Goal: Task Accomplishment & Management: Use online tool/utility

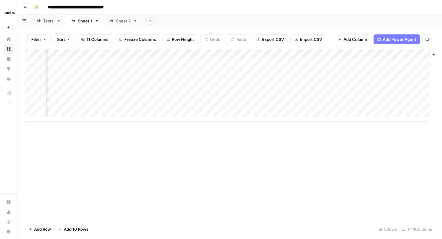
scroll to position [0, 566]
click at [125, 18] on div "Sheet 2" at bounding box center [123, 21] width 15 height 6
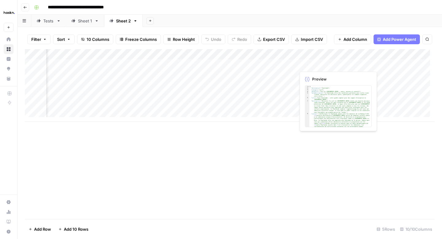
click at [307, 64] on div "Add Column" at bounding box center [230, 85] width 410 height 72
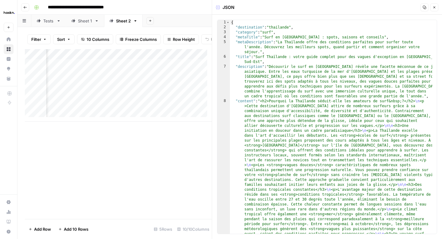
click at [81, 23] on div "Sheet 1" at bounding box center [85, 21] width 14 height 6
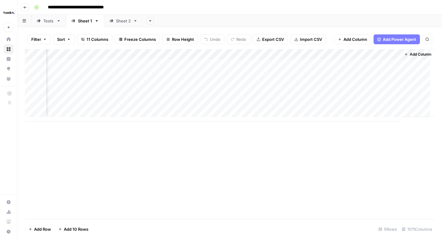
scroll to position [0, 566]
click at [351, 66] on div "Add Column" at bounding box center [230, 85] width 410 height 72
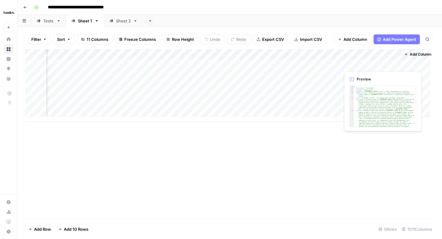
click at [351, 66] on div "Add Column" at bounding box center [230, 85] width 410 height 72
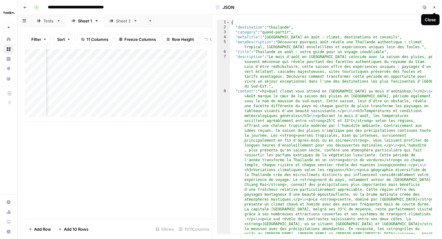
click at [437, 8] on button "Close" at bounding box center [434, 7] width 8 height 8
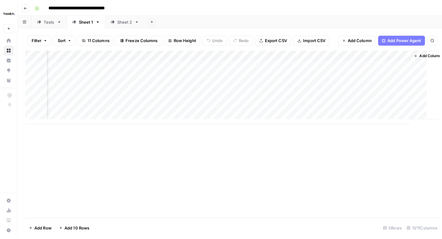
scroll to position [0, 558]
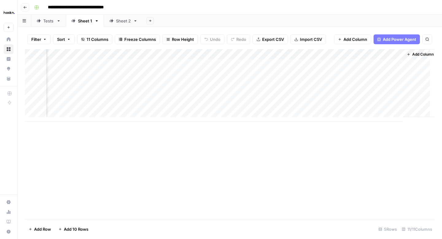
click at [128, 23] on div "Sheet 2" at bounding box center [123, 21] width 15 height 6
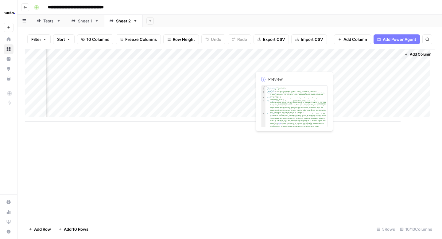
click at [269, 64] on div "Add Column" at bounding box center [230, 85] width 410 height 72
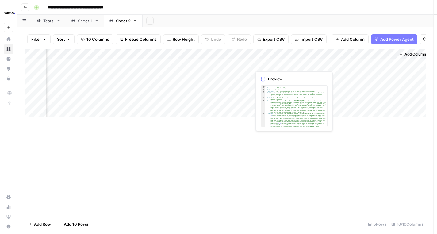
click at [269, 64] on div at bounding box center [280, 64] width 56 height 11
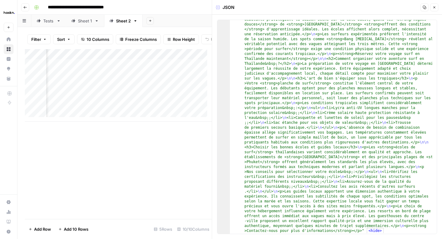
scroll to position [597, 0]
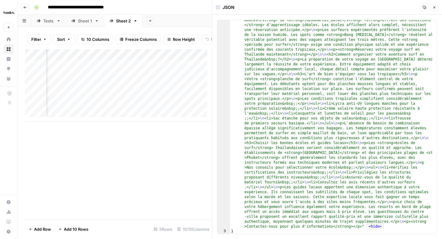
type textarea "**********"
click at [171, 82] on div "Add Column" at bounding box center [118, 85] width 187 height 72
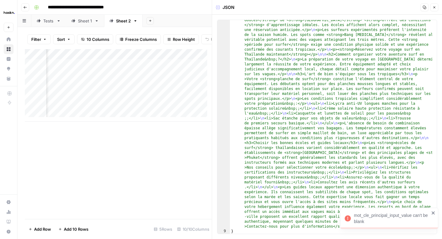
click at [204, 80] on div "Add Column" at bounding box center [118, 85] width 187 height 72
click at [434, 6] on icon "button" at bounding box center [434, 8] width 4 height 4
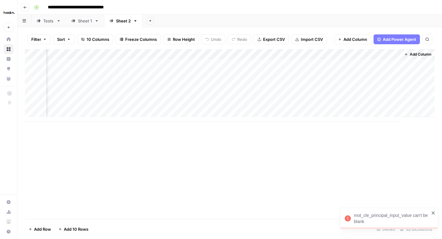
scroll to position [0, 489]
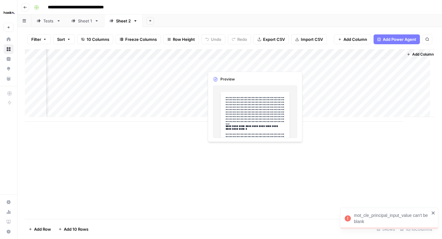
click at [226, 66] on div "Add Column" at bounding box center [230, 85] width 410 height 72
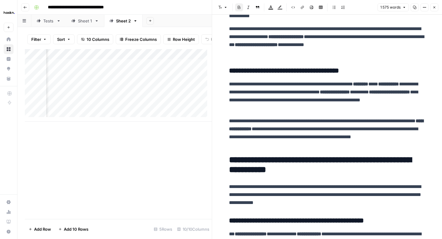
scroll to position [768, 0]
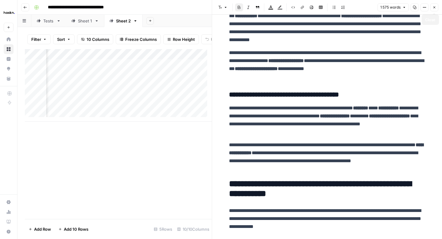
click at [433, 9] on icon "button" at bounding box center [434, 8] width 4 height 4
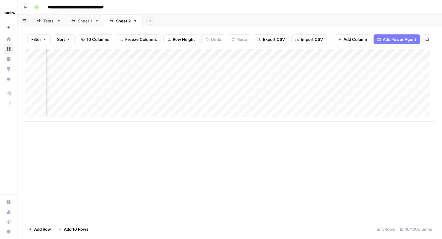
scroll to position [0, 496]
click at [158, 55] on div "Add Column" at bounding box center [230, 85] width 410 height 72
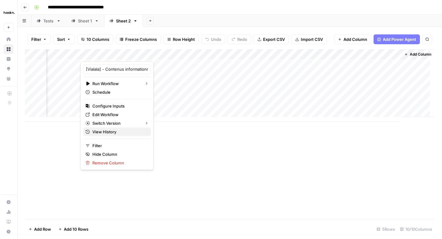
click at [102, 131] on span "View History" at bounding box center [119, 132] width 54 height 6
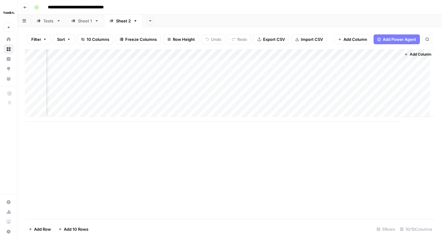
click at [172, 55] on div "Add Column" at bounding box center [230, 85] width 410 height 72
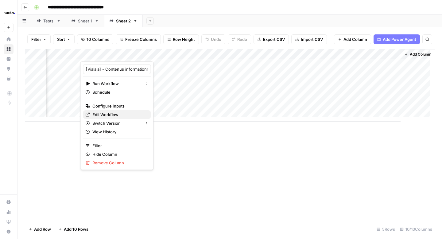
click at [110, 113] on span "Edit Workflow" at bounding box center [119, 114] width 54 height 6
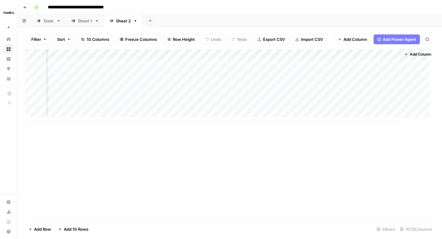
click at [173, 54] on div "Add Column" at bounding box center [230, 85] width 410 height 72
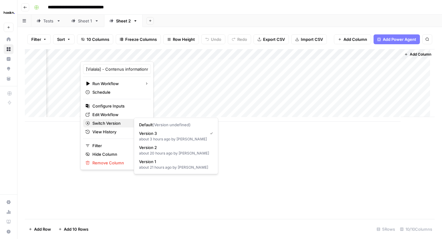
click at [107, 120] on span "Switch Version" at bounding box center [116, 123] width 48 height 6
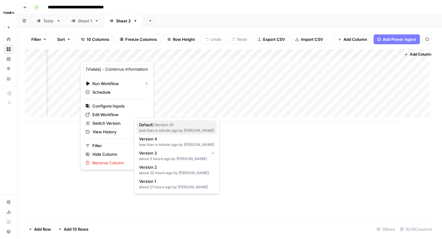
click at [158, 133] on div "less than a minute ago by Elisa Malguid" at bounding box center [176, 131] width 75 height 6
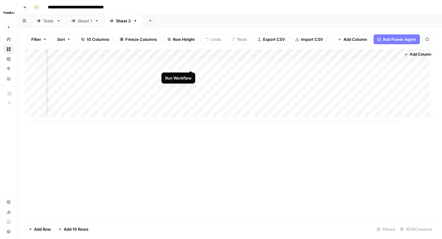
click at [190, 64] on div "Add Column" at bounding box center [230, 85] width 410 height 72
click at [126, 25] on link "Sheet 2" at bounding box center [123, 21] width 39 height 12
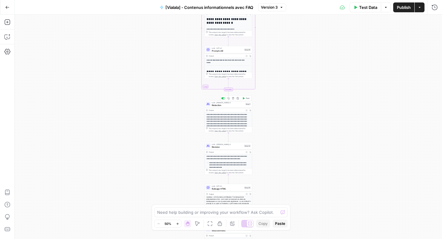
click at [230, 106] on span "Rédaction" at bounding box center [228, 104] width 32 height 3
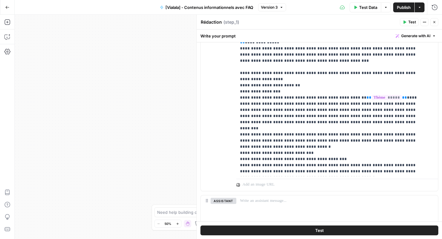
scroll to position [409, 0]
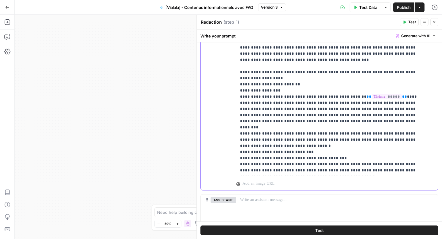
click at [307, 139] on p "**********" at bounding box center [332, 207] width 185 height 558
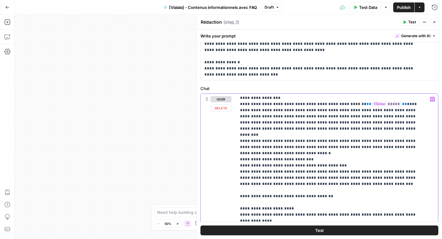
scroll to position [175, 0]
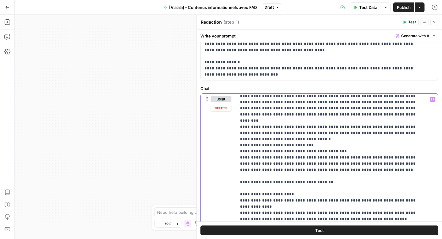
click at [350, 133] on p "**********" at bounding box center [332, 200] width 185 height 558
click at [270, 139] on p "**********" at bounding box center [332, 200] width 185 height 558
click at [303, 133] on p "**********" at bounding box center [332, 200] width 185 height 558
click at [345, 132] on p "**********" at bounding box center [332, 200] width 185 height 558
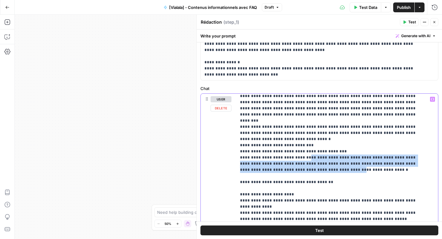
drag, startPoint x: 302, startPoint y: 132, endPoint x: 302, endPoint y: 145, distance: 12.6
click at [302, 145] on p "**********" at bounding box center [332, 200] width 185 height 558
copy p "**********"
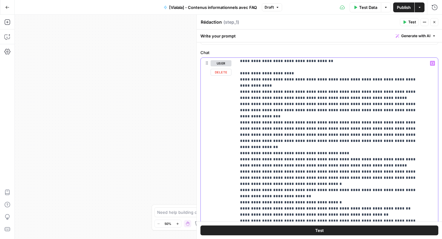
scroll to position [257, 0]
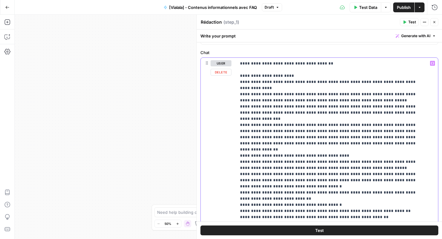
click at [333, 112] on p "**********" at bounding box center [332, 82] width 185 height 558
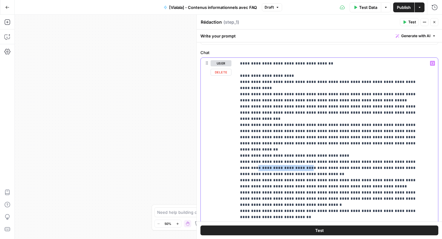
drag, startPoint x: 279, startPoint y: 126, endPoint x: 412, endPoint y: 117, distance: 133.8
click at [412, 117] on p "**********" at bounding box center [332, 91] width 185 height 577
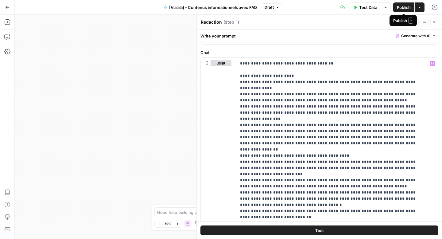
click at [401, 8] on span "Publish" at bounding box center [404, 7] width 14 height 6
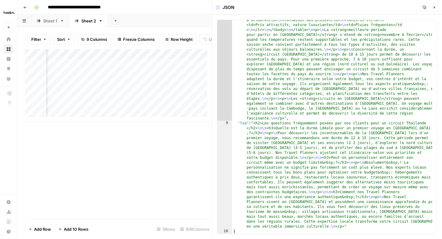
scroll to position [410, 0]
click at [430, 6] on button "Close" at bounding box center [434, 7] width 8 height 8
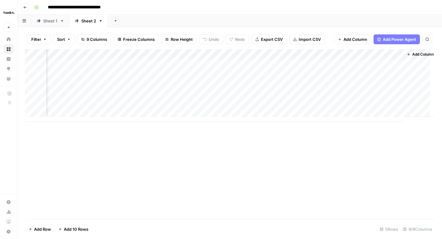
scroll to position [0, 385]
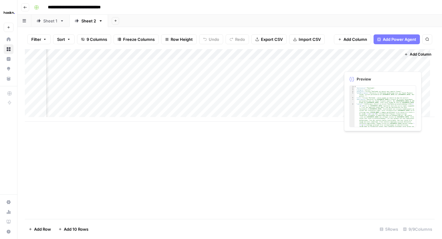
click at [352, 66] on div "Add Column" at bounding box center [230, 85] width 410 height 72
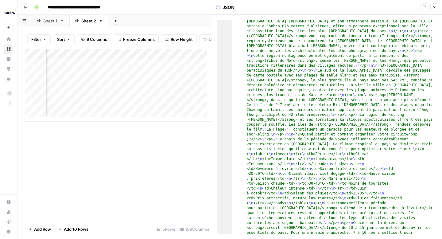
scroll to position [410, 0]
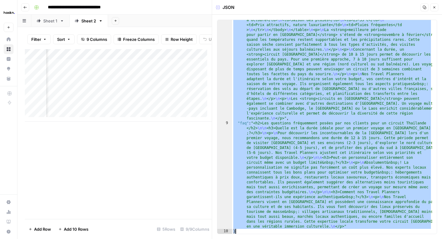
click at [435, 8] on icon "button" at bounding box center [434, 8] width 4 height 4
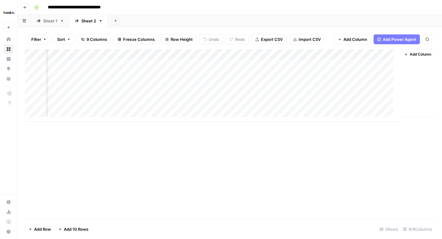
scroll to position [0, 378]
click at [233, 55] on div "Add Column" at bounding box center [230, 85] width 410 height 72
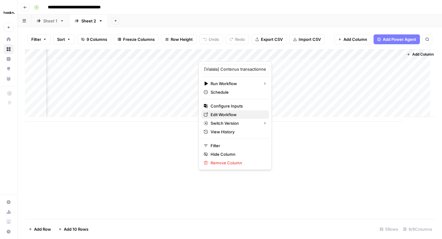
click at [228, 114] on span "Edit Workflow" at bounding box center [238, 114] width 54 height 6
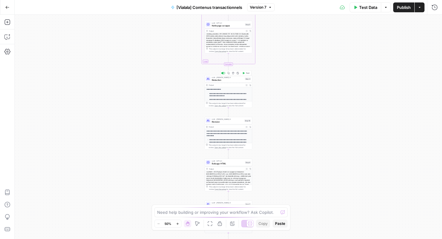
click at [228, 80] on span "Rédaction" at bounding box center [228, 79] width 32 height 3
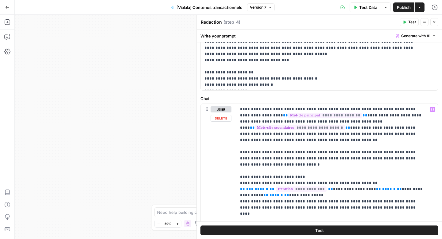
scroll to position [230, 0]
click at [324, 234] on button "Test" at bounding box center [319, 230] width 238 height 10
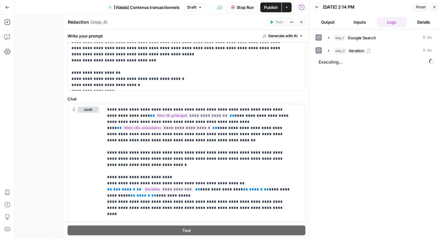
click at [329, 17] on button "Output" at bounding box center [327, 22] width 29 height 10
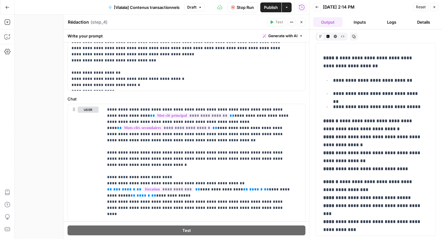
scroll to position [351, 0]
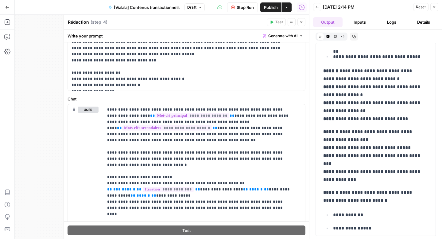
click at [237, 8] on span "Stop Run" at bounding box center [245, 7] width 17 height 6
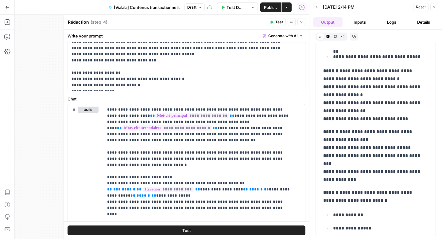
click at [267, 7] on span "Publish" at bounding box center [271, 7] width 14 height 6
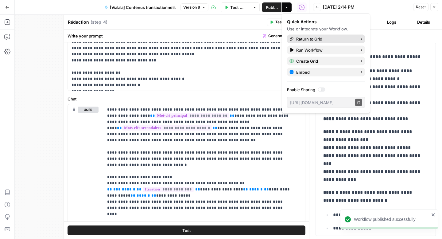
click at [303, 38] on span "Return to Grid" at bounding box center [325, 39] width 58 height 6
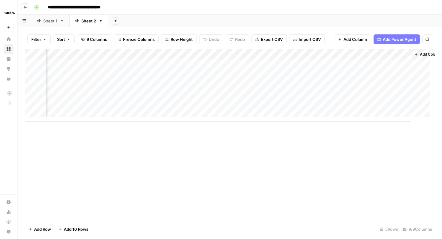
scroll to position [0, 385]
click at [263, 55] on div "Add Column" at bounding box center [230, 85] width 410 height 72
click at [278, 64] on div "Add Column" at bounding box center [230, 85] width 410 height 72
